Goal: Task Accomplishment & Management: Manage account settings

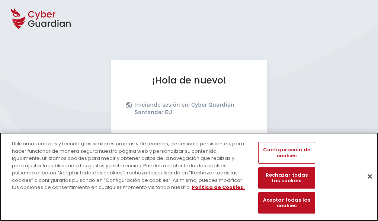
scroll to position [91, 0]
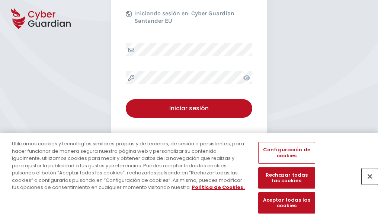
click at [366, 184] on button "Cerrar" at bounding box center [370, 176] width 16 height 16
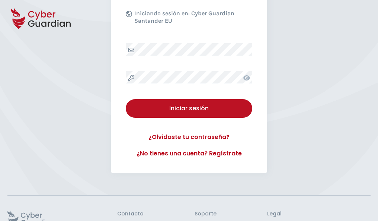
scroll to position [145, 0]
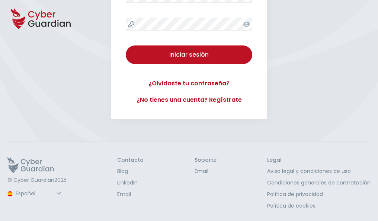
click at [126, 45] on button "Iniciar sesión" at bounding box center [189, 54] width 127 height 19
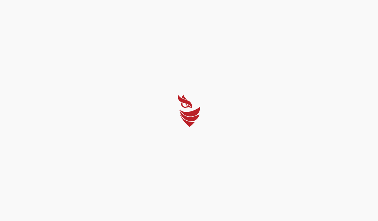
select select "English"
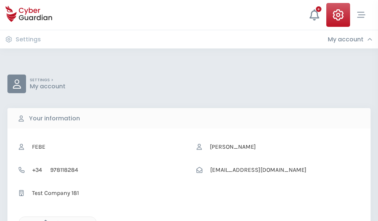
click at [44, 220] on icon "button" at bounding box center [44, 223] width 6 height 6
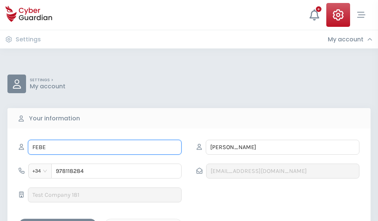
click at [105, 147] on input "FEBE" at bounding box center [105, 147] width 154 height 15
type input "F"
type input "Chita"
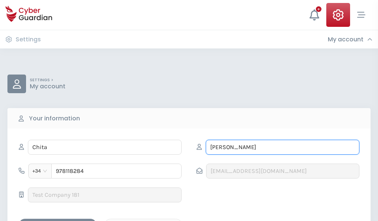
click at [282, 147] on input "MOLL" at bounding box center [283, 147] width 154 height 15
type input "M"
type input "Andrés"
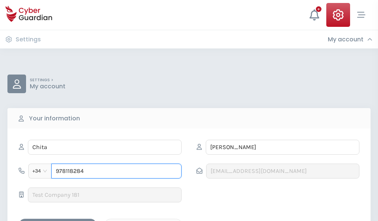
click at [116, 171] on input "978118284" at bounding box center [116, 170] width 130 height 15
type input "9"
type input "879136189"
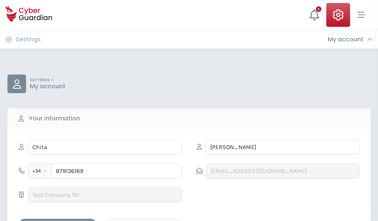
click at [58, 220] on div "Save changes" at bounding box center [57, 224] width 67 height 9
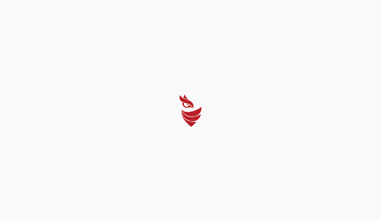
select select "English"
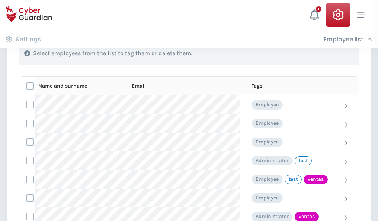
scroll to position [337, 0]
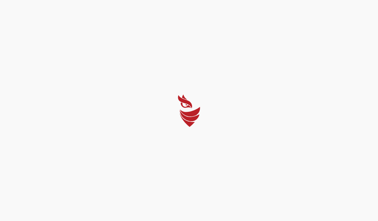
select select "English"
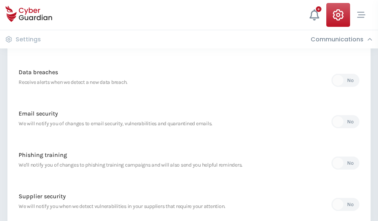
scroll to position [392, 0]
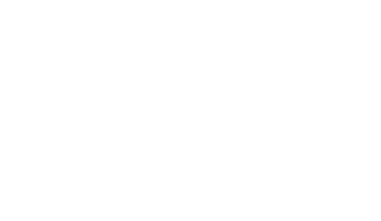
select select "English"
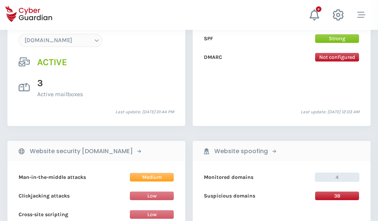
scroll to position [793, 0]
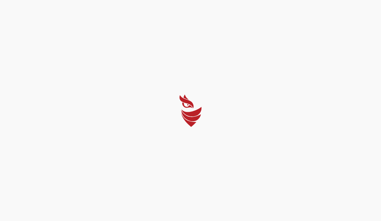
select select "English"
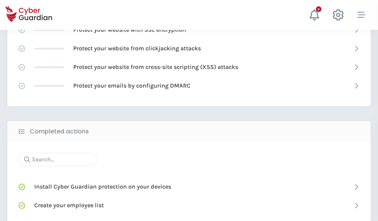
scroll to position [496, 0]
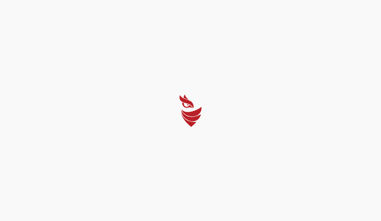
select select "English"
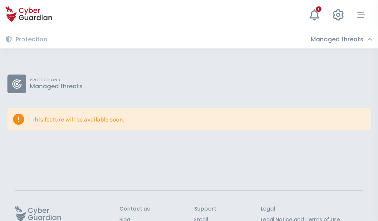
scroll to position [48, 0]
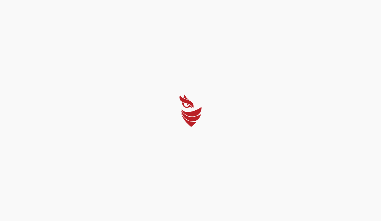
select select "English"
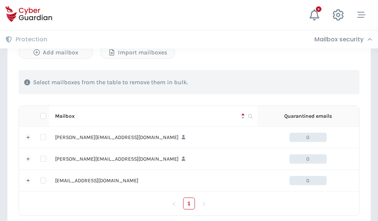
scroll to position [345, 0]
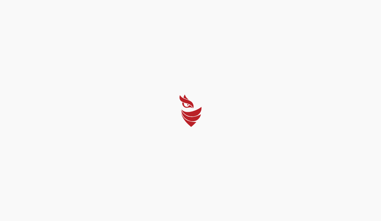
select select "English"
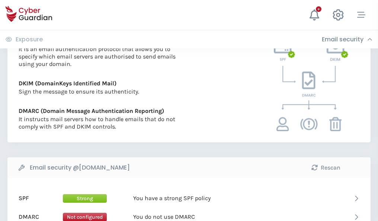
scroll to position [402, 0]
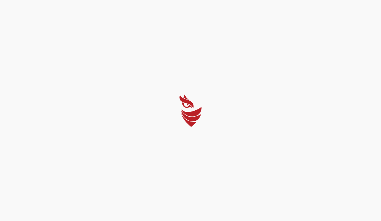
select select "English"
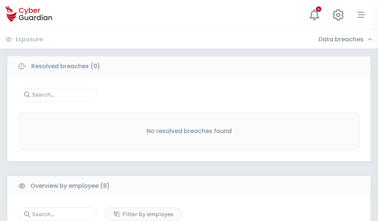
scroll to position [634, 0]
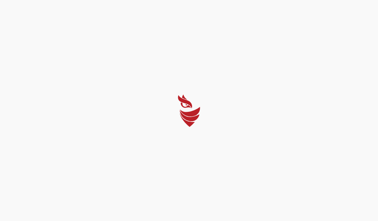
select select "English"
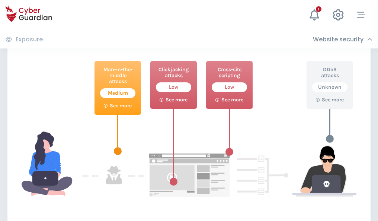
scroll to position [405, 0]
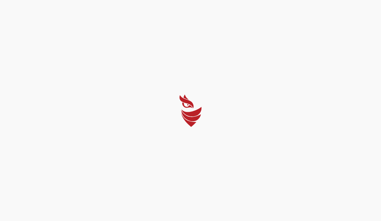
select select "English"
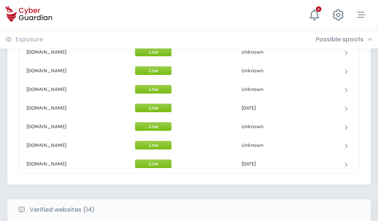
scroll to position [726, 0]
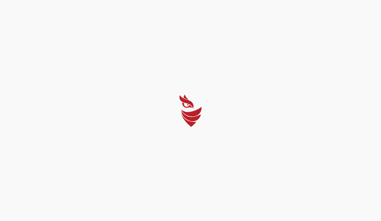
select select "English"
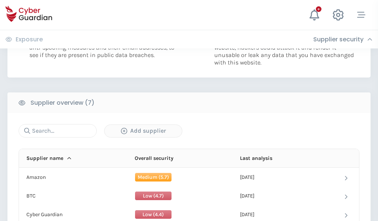
scroll to position [482, 0]
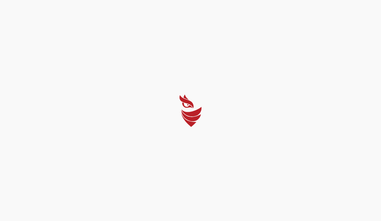
select select "English"
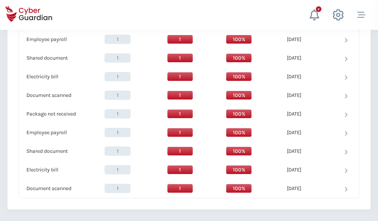
scroll to position [763, 0]
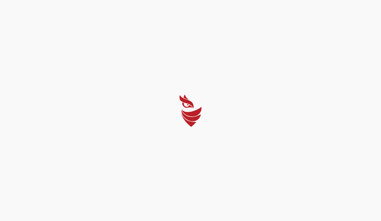
select select "English"
